Goal: Navigation & Orientation: Find specific page/section

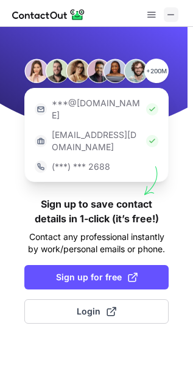
click at [176, 16] on span at bounding box center [172, 15] width 10 height 10
click at [177, 12] on button at bounding box center [171, 14] width 15 height 15
